Goal: Find specific page/section: Find specific page/section

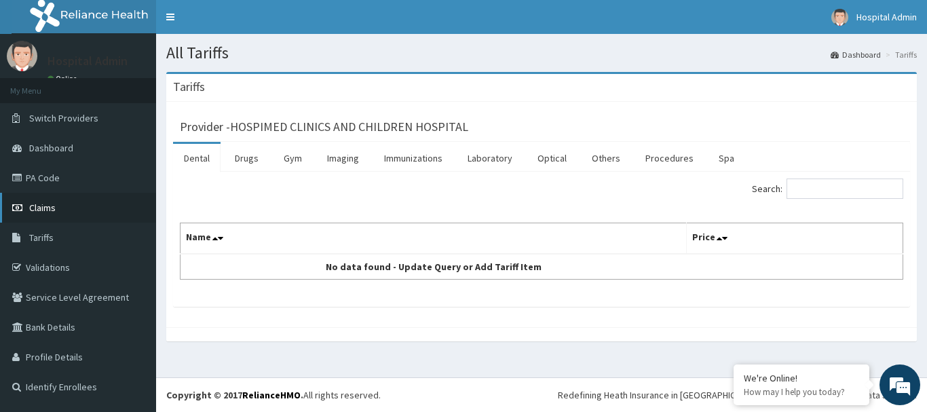
click at [133, 211] on link "Claims" at bounding box center [78, 208] width 156 height 30
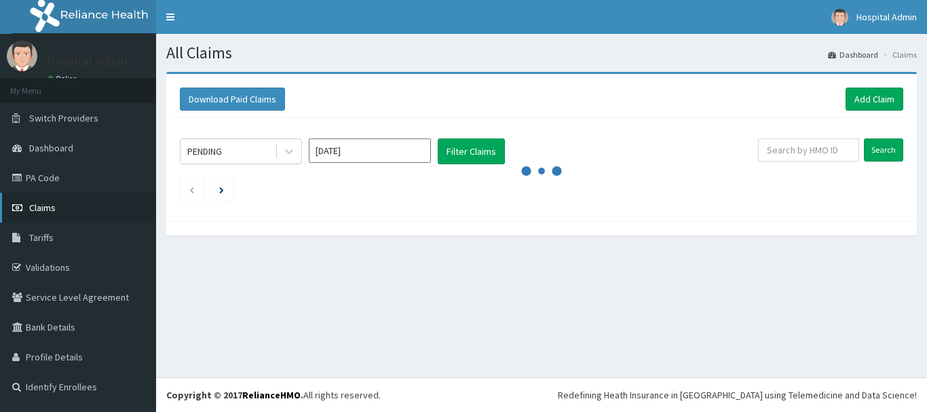
click at [75, 203] on link "Claims" at bounding box center [78, 208] width 156 height 30
click at [102, 174] on link "PA Code" at bounding box center [78, 178] width 156 height 30
